Goal: Find contact information: Find contact information

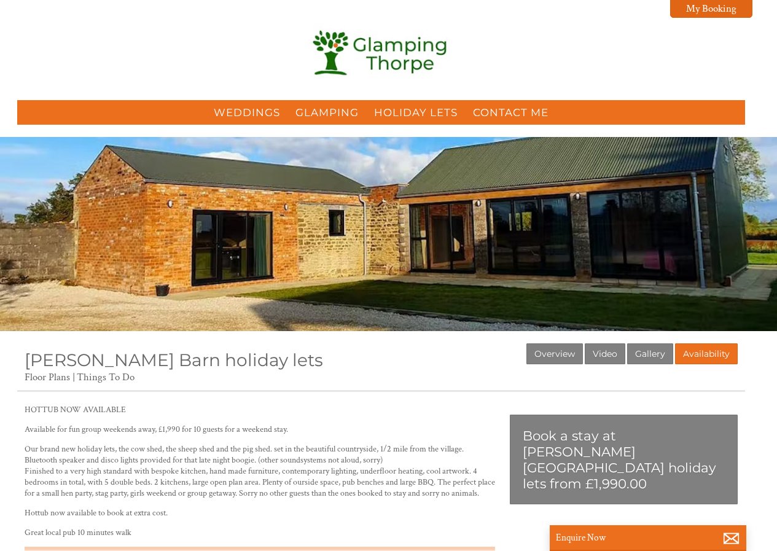
click at [503, 114] on link "Contact Me" at bounding box center [511, 112] width 76 height 12
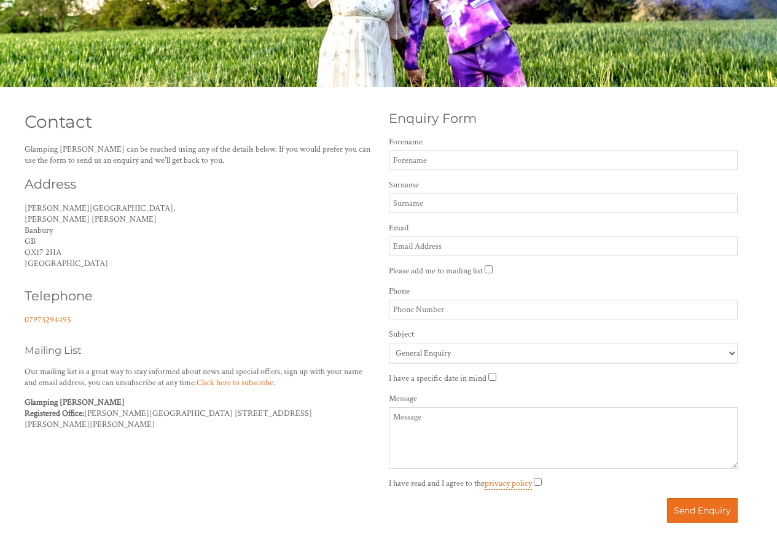
scroll to position [246, 0]
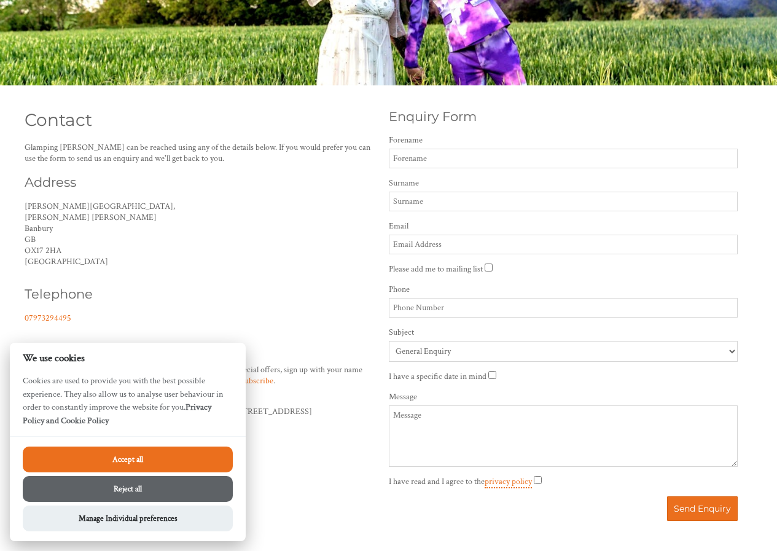
click at [155, 486] on button "Reject all" at bounding box center [128, 489] width 210 height 26
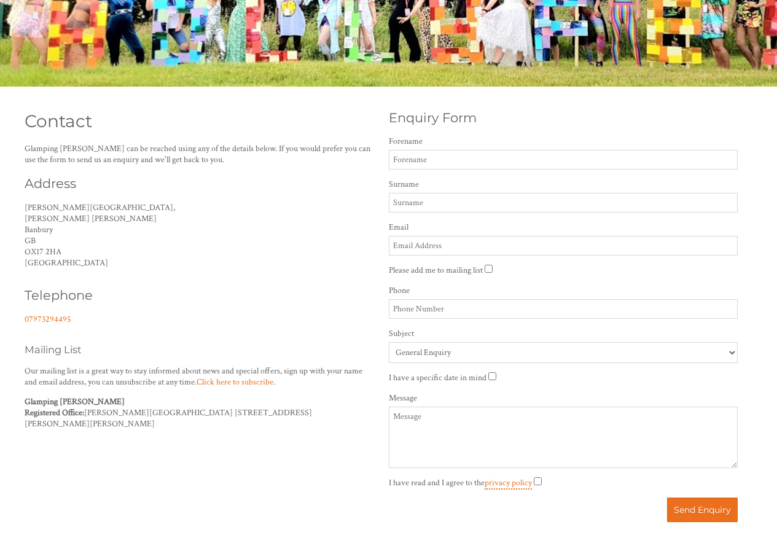
scroll to position [431, 0]
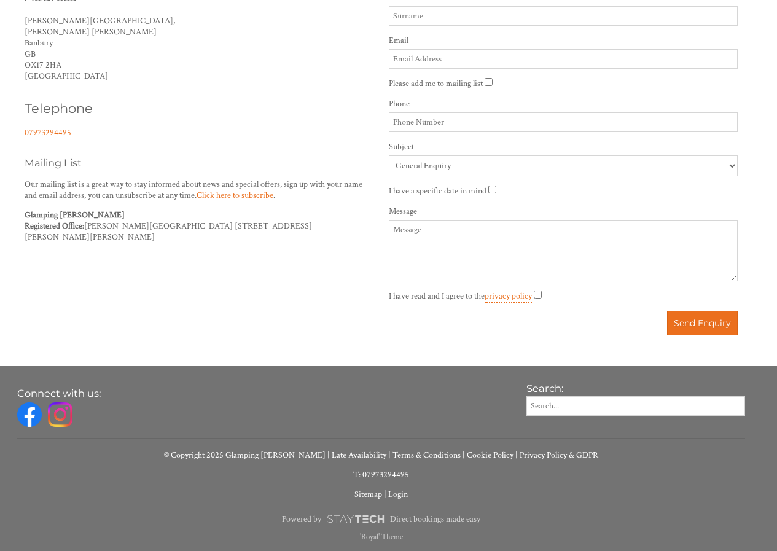
click at [26, 411] on img at bounding box center [29, 414] width 25 height 25
